Goal: Find contact information: Find contact information

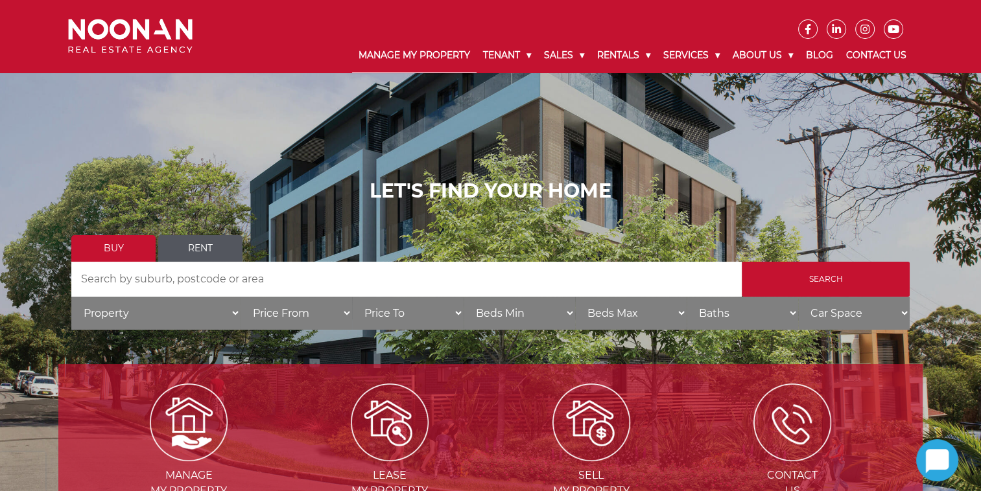
click at [382, 56] on link "Manage My Property" at bounding box center [414, 56] width 124 height 34
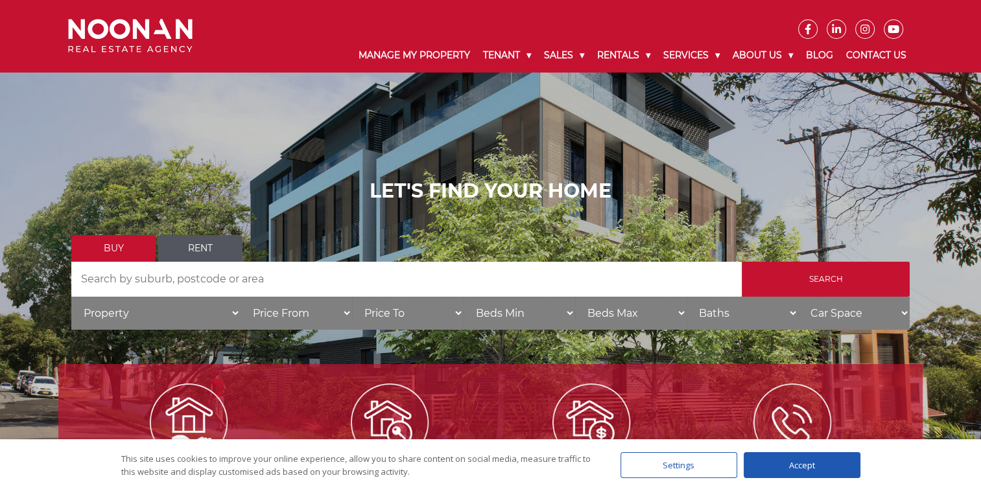
click at [794, 467] on div "Accept" at bounding box center [802, 466] width 117 height 26
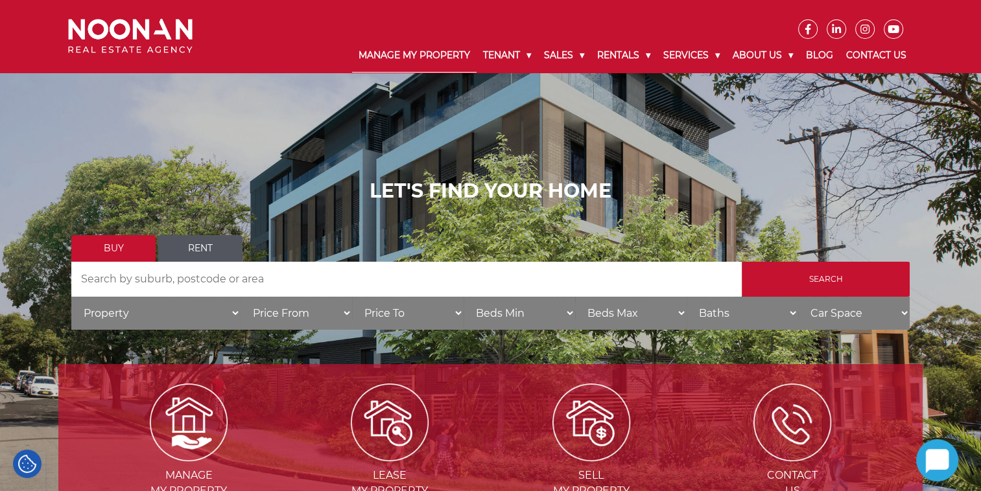
click at [415, 60] on link "Manage My Property" at bounding box center [414, 56] width 124 height 34
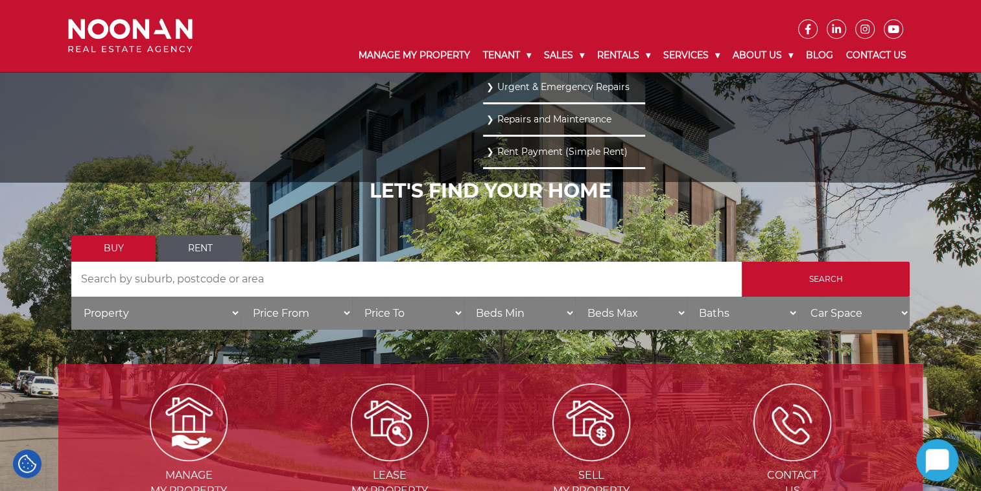
click at [486, 87] on link "Urgent & Emergency Repairs" at bounding box center [564, 87] width 156 height 18
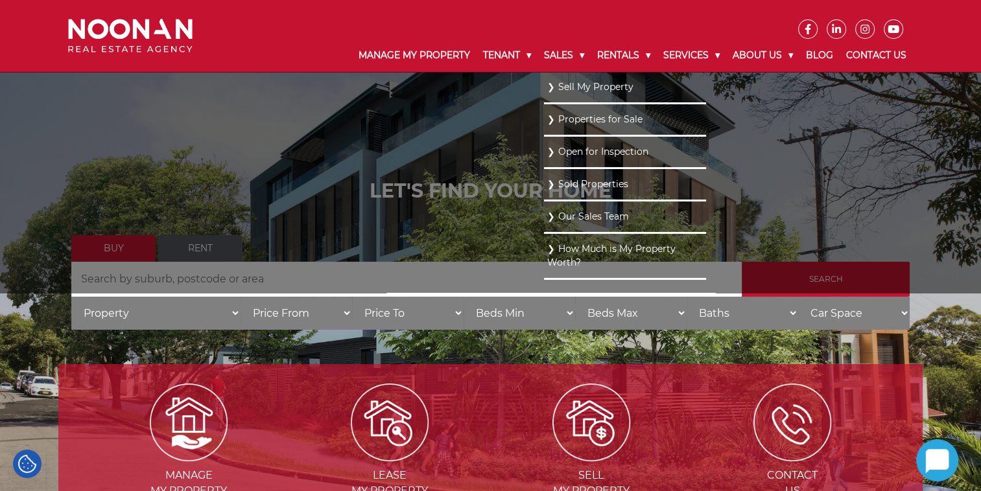
click at [552, 86] on link "Sell My Property" at bounding box center [625, 87] width 156 height 18
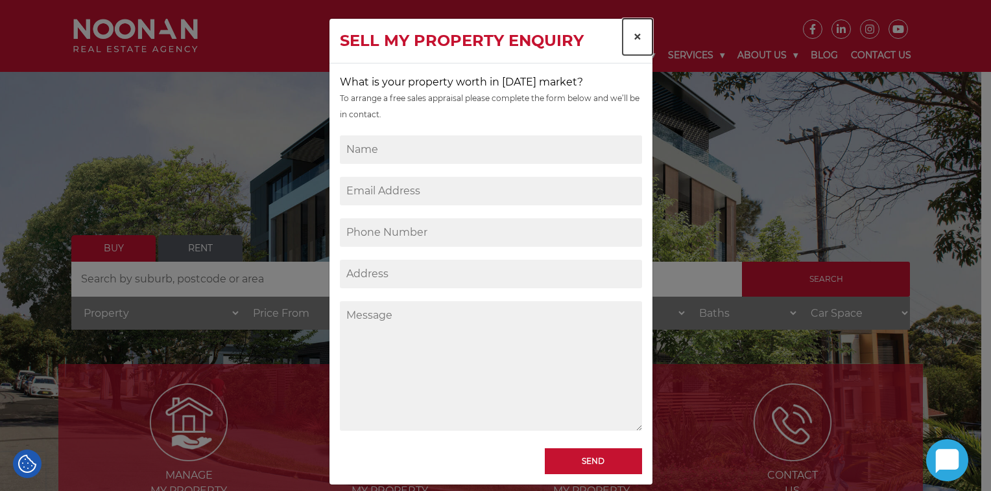
click at [633, 37] on span "×" at bounding box center [637, 36] width 9 height 19
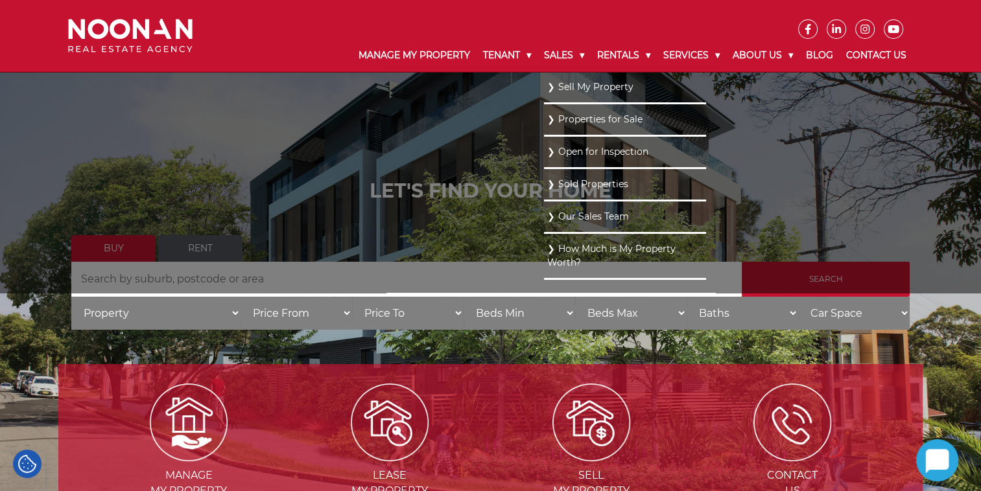
click at [576, 120] on link "Properties for Sale" at bounding box center [625, 120] width 156 height 18
click at [554, 120] on link "Properties for Sale" at bounding box center [625, 120] width 156 height 18
click at [558, 124] on link "Properties for Sale" at bounding box center [625, 120] width 156 height 18
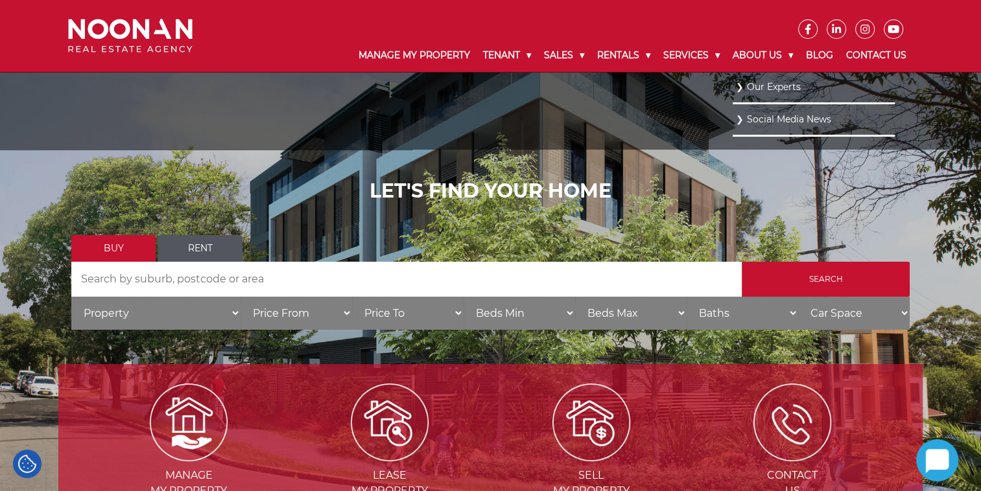
click at [776, 85] on link "Our Experts" at bounding box center [814, 87] width 156 height 18
click at [748, 86] on link "Our Experts" at bounding box center [814, 87] width 156 height 18
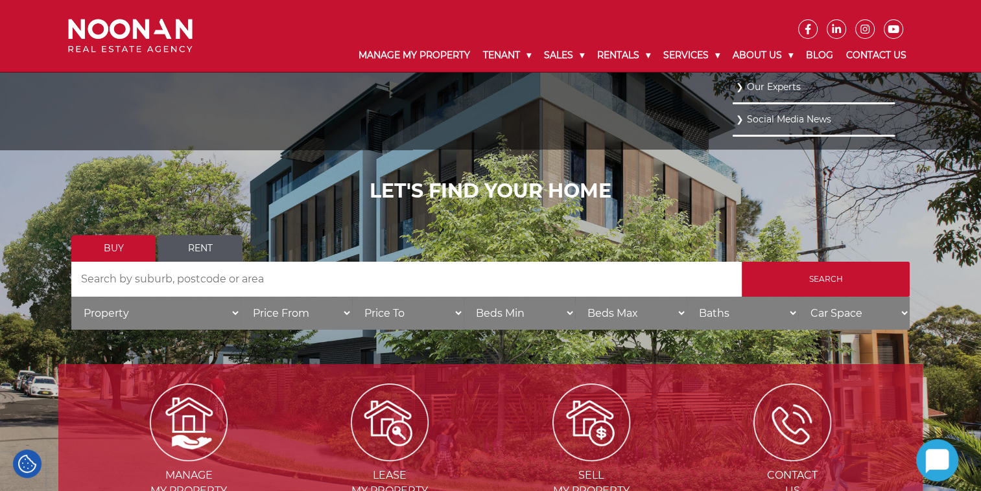
click at [748, 86] on link "Our Experts" at bounding box center [814, 87] width 156 height 18
click at [760, 117] on link "Social Media News" at bounding box center [814, 120] width 156 height 18
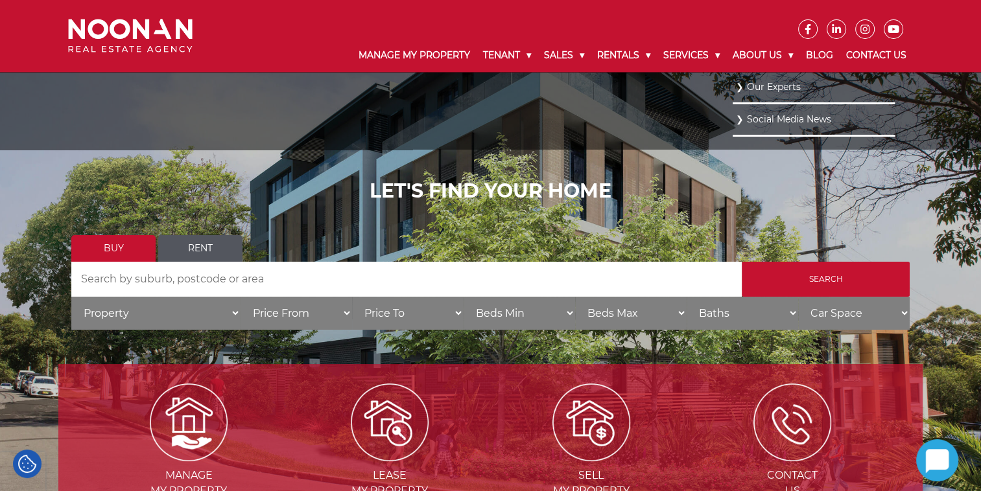
click at [760, 117] on link "Social Media News" at bounding box center [814, 120] width 156 height 18
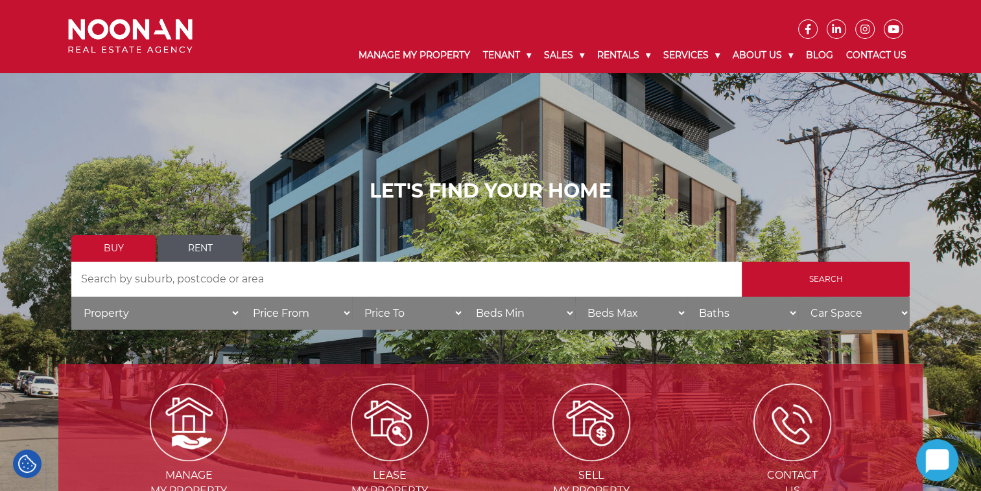
click at [820, 57] on link "Blog" at bounding box center [819, 56] width 40 height 34
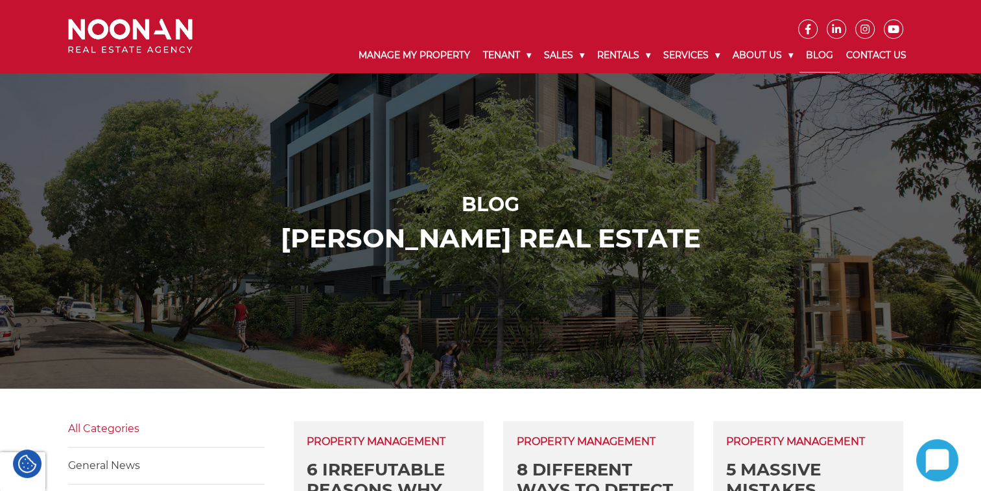
drag, startPoint x: 342, startPoint y: 318, endPoint x: 250, endPoint y: 255, distance: 111.5
click at [250, 255] on div "Blog Noonan ReaL Estate" at bounding box center [490, 224] width 864 height 100
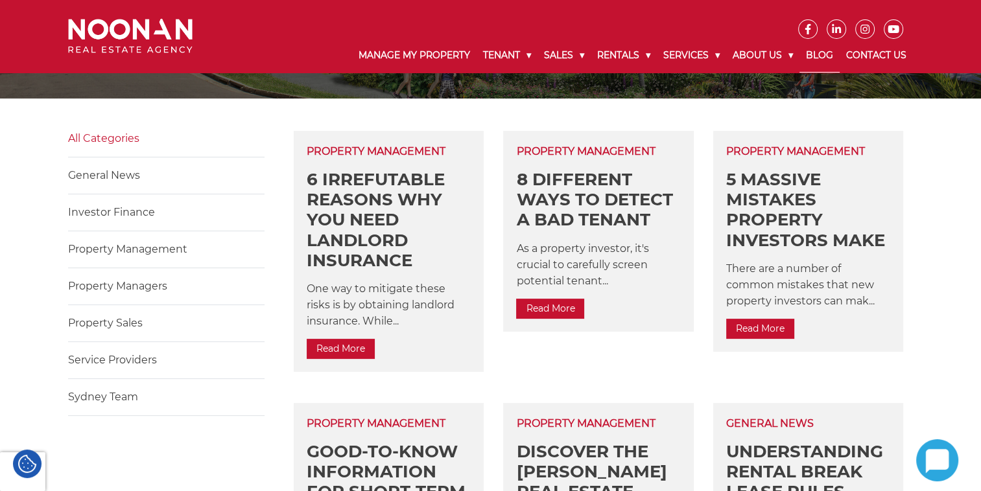
scroll to position [289, 0]
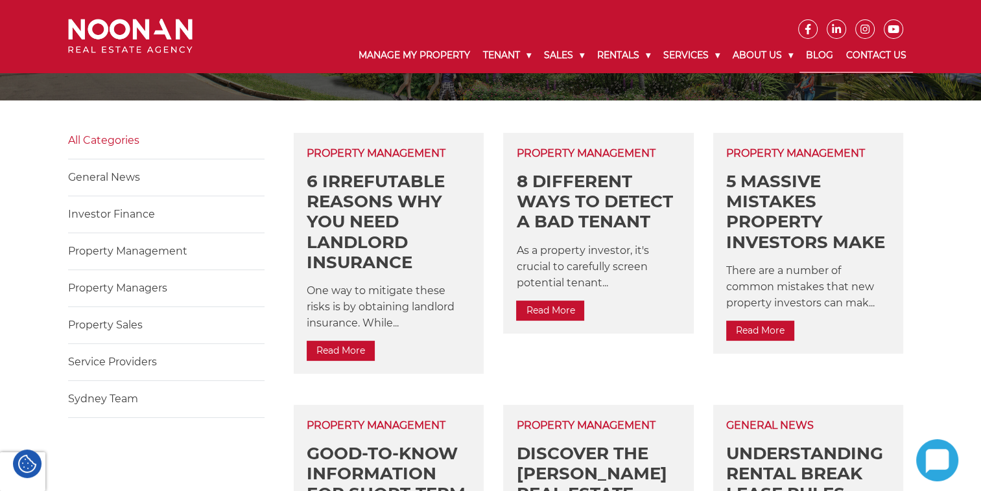
click at [875, 56] on link "Contact Us" at bounding box center [876, 56] width 73 height 34
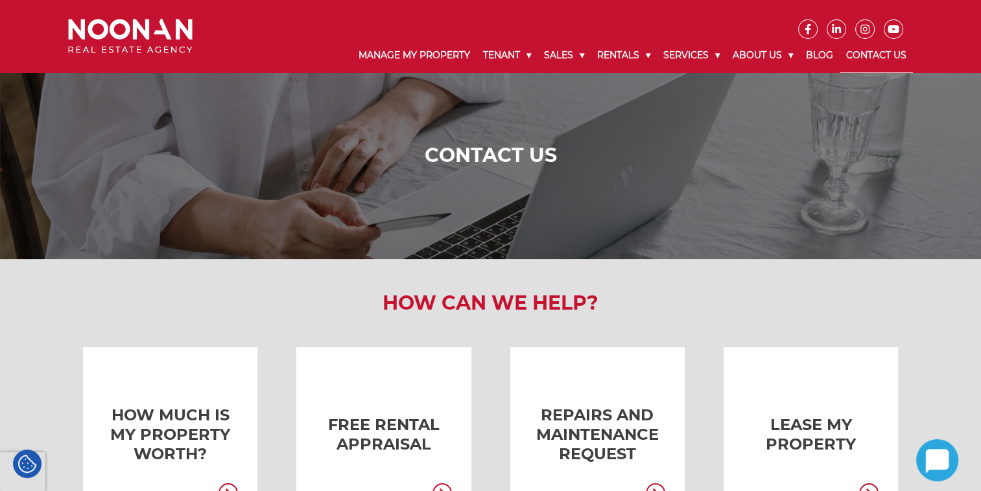
click at [872, 62] on link "Contact Us" at bounding box center [876, 56] width 73 height 34
click at [869, 56] on link "Contact Us" at bounding box center [876, 56] width 73 height 34
click at [833, 56] on link "Blog" at bounding box center [819, 56] width 40 height 34
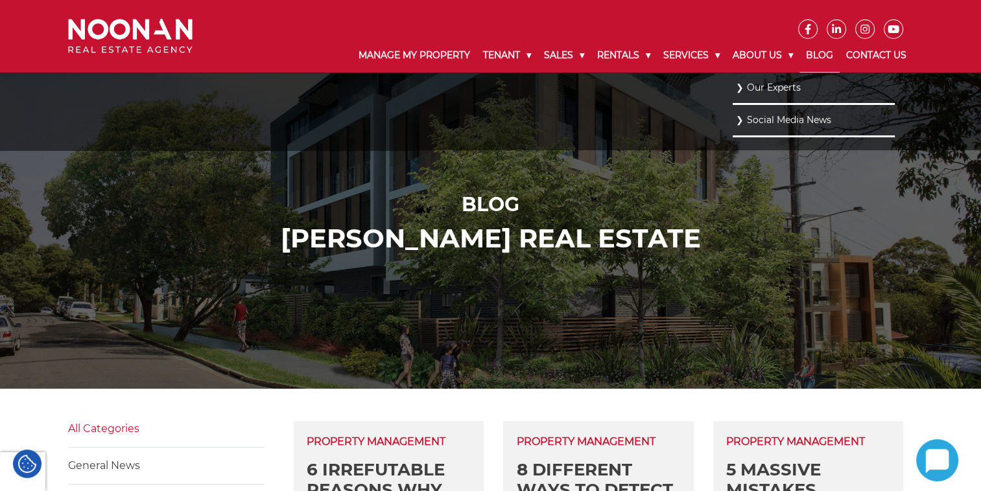
click at [755, 85] on link "Our Experts" at bounding box center [814, 88] width 156 height 18
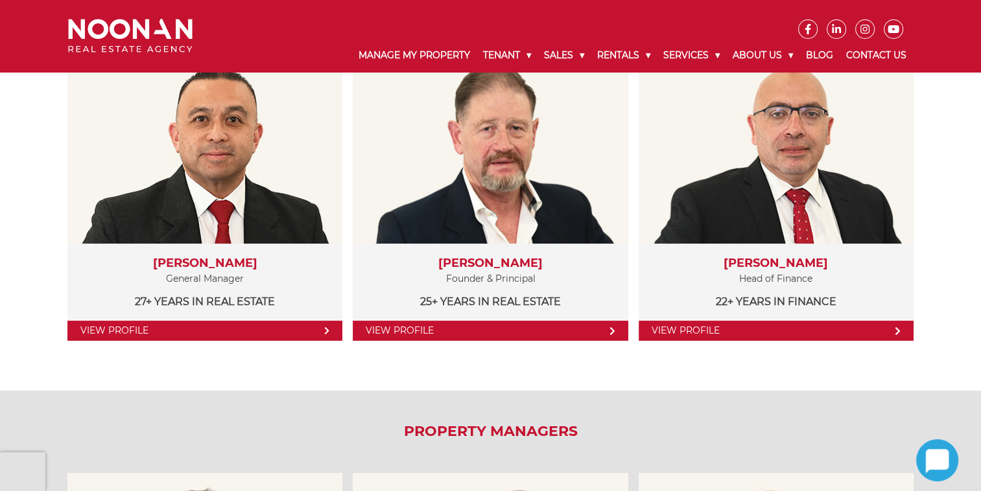
scroll to position [285, 0]
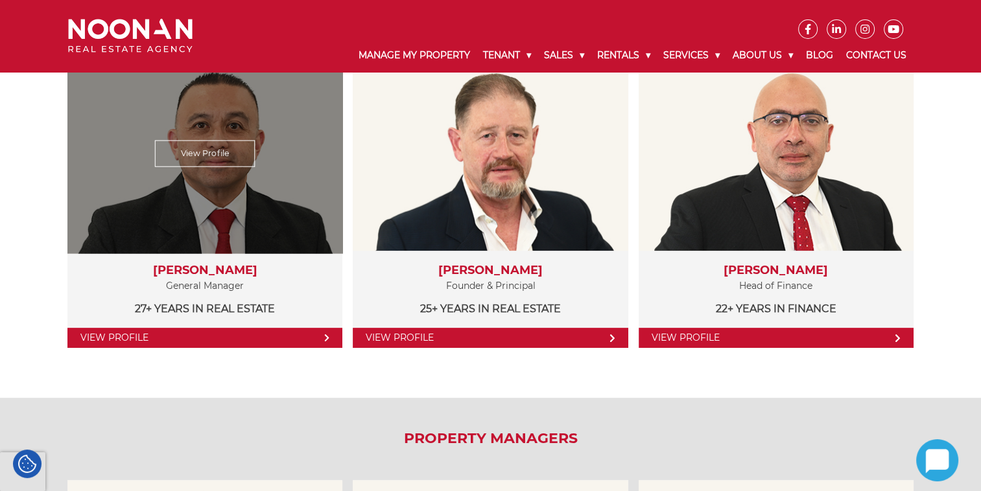
drag, startPoint x: 284, startPoint y: 338, endPoint x: 151, endPoint y: 339, distance: 132.9
click at [151, 339] on link "View Profile" at bounding box center [204, 338] width 275 height 20
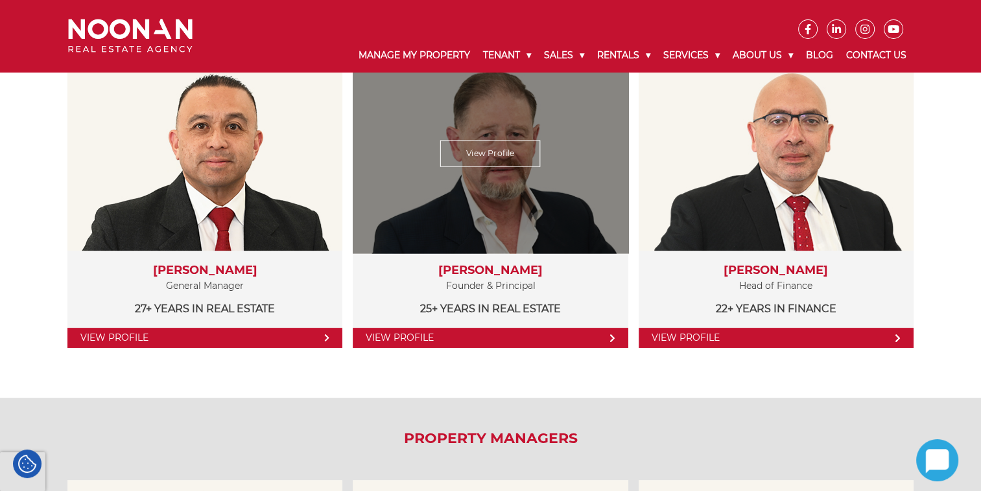
click at [519, 337] on link "View Profile" at bounding box center [490, 338] width 275 height 20
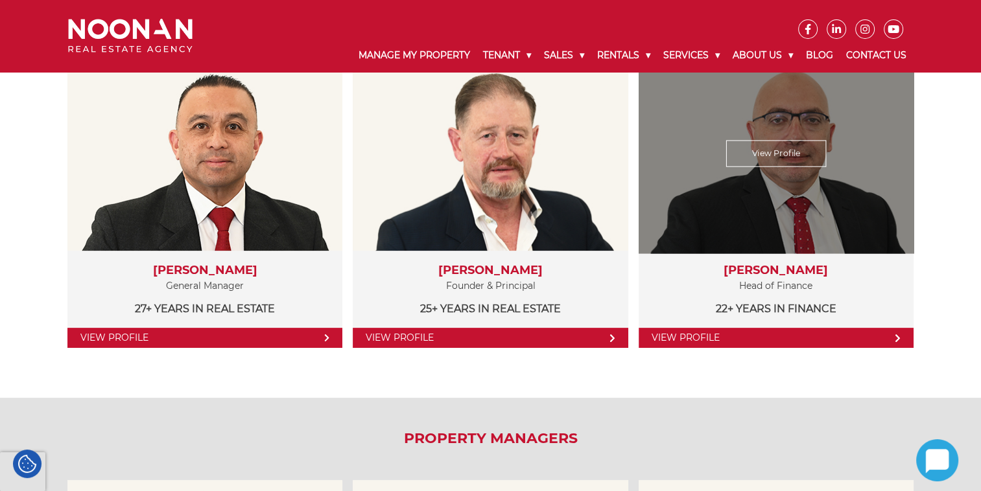
click at [773, 152] on link "View Profile" at bounding box center [776, 154] width 100 height 27
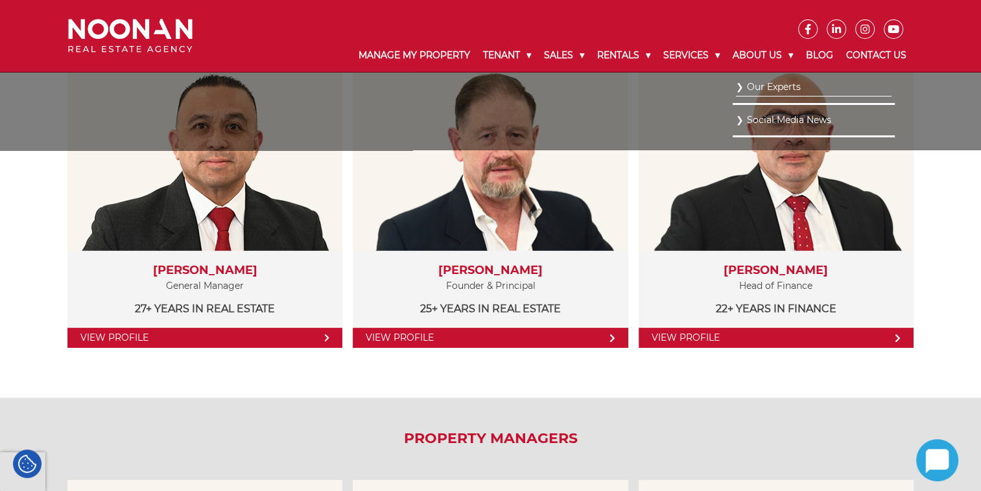
click at [761, 120] on link "Social Media News" at bounding box center [814, 121] width 156 height 18
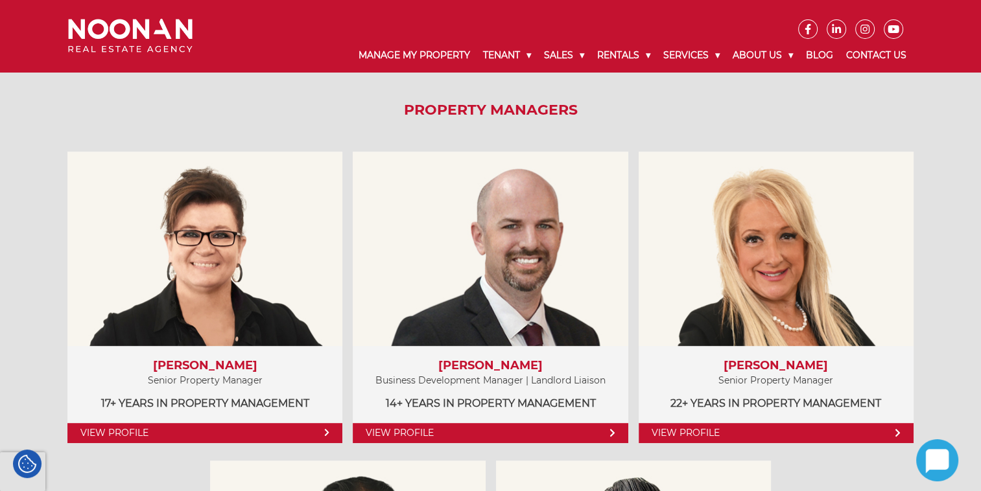
scroll to position [620, 0]
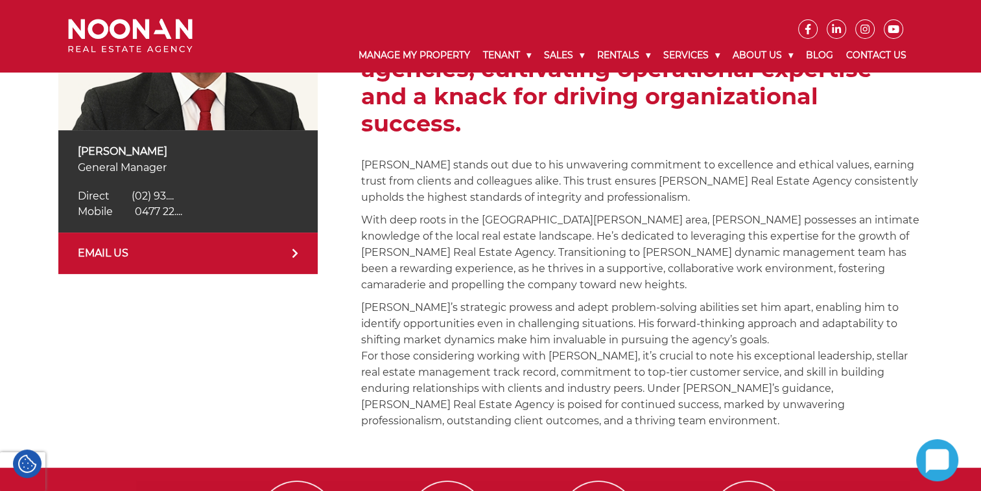
scroll to position [348, 0]
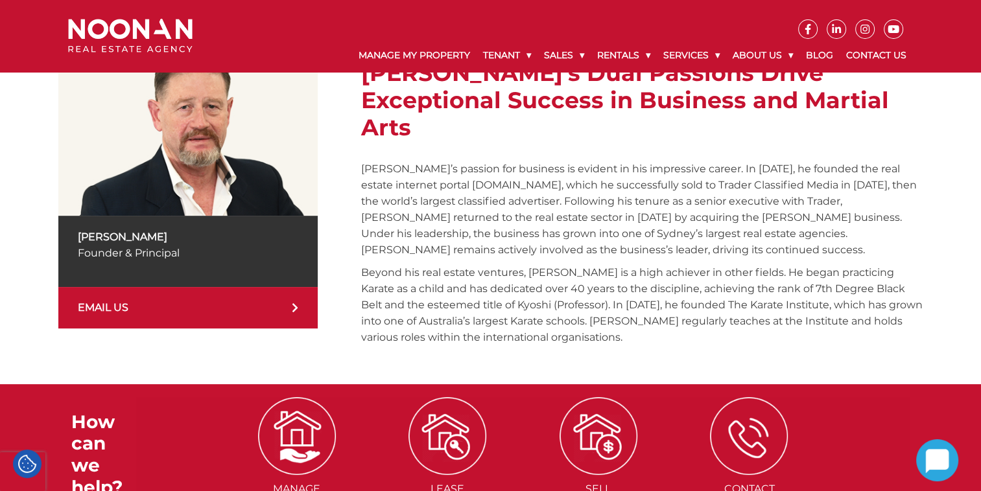
scroll to position [224, 0]
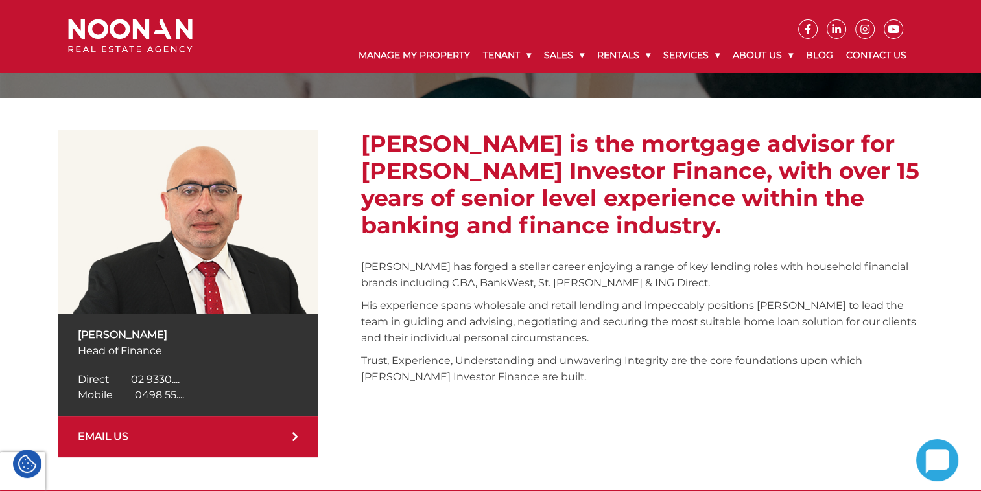
scroll to position [163, 0]
